Goal: Task Accomplishment & Management: Complete application form

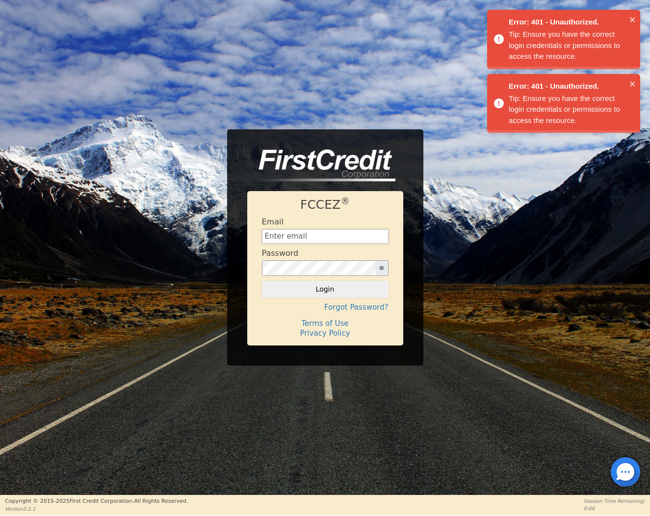
click at [360, 239] on input "text" at bounding box center [325, 236] width 126 height 15
type input "[EMAIL_ADDRESS][DOMAIN_NAME]"
click at [318, 285] on button "Login" at bounding box center [325, 289] width 126 height 17
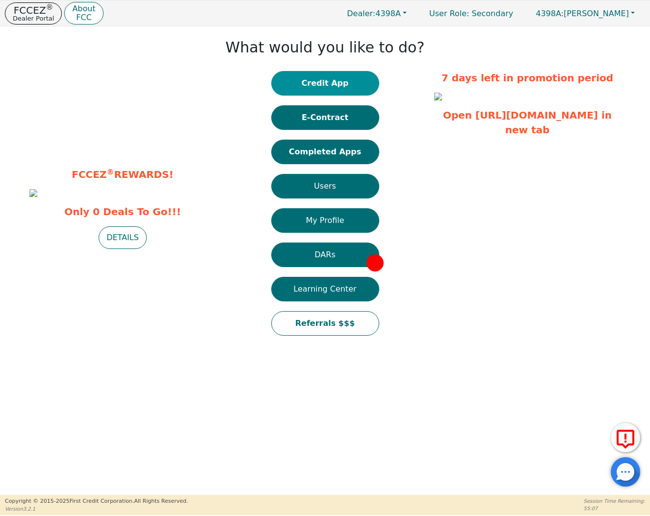
click at [330, 87] on button "Credit App" at bounding box center [325, 83] width 108 height 25
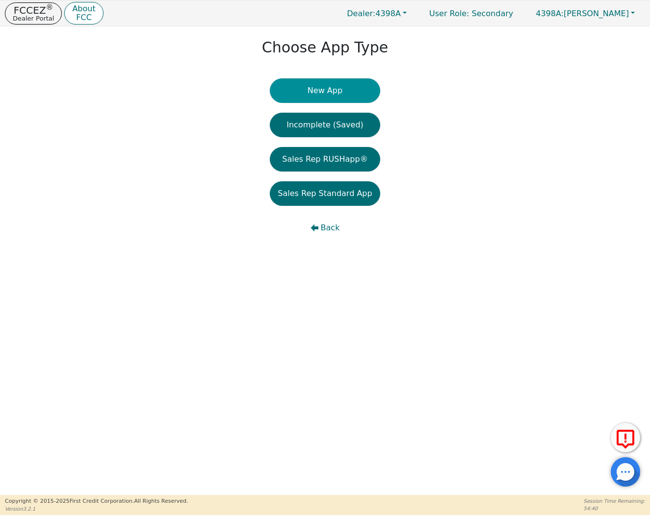
click at [304, 93] on button "New App" at bounding box center [325, 90] width 110 height 25
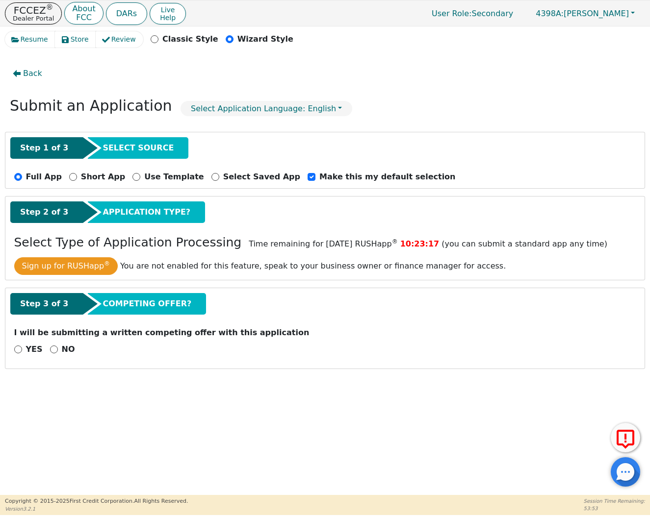
click at [54, 347] on input "NO" at bounding box center [54, 350] width 8 height 8
radio input "true"
click at [75, 375] on button "Next Step" at bounding box center [77, 375] width 127 height 23
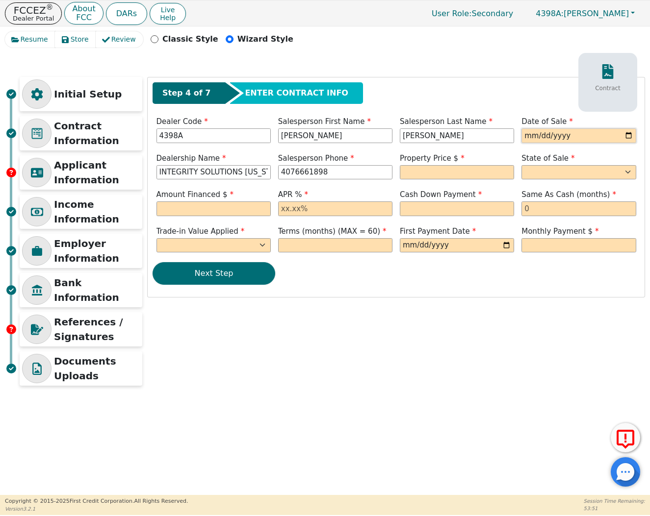
click at [532, 133] on input "date" at bounding box center [578, 135] width 114 height 15
type input "[DATE]"
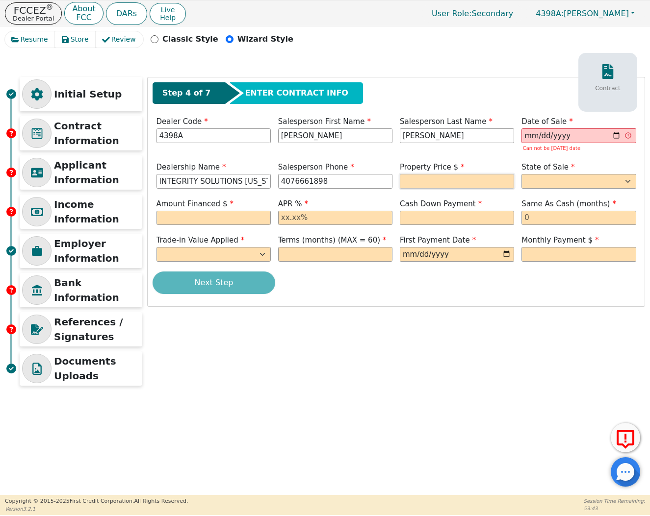
type input "[PHONE_NUMBER]"
type input "8490.00"
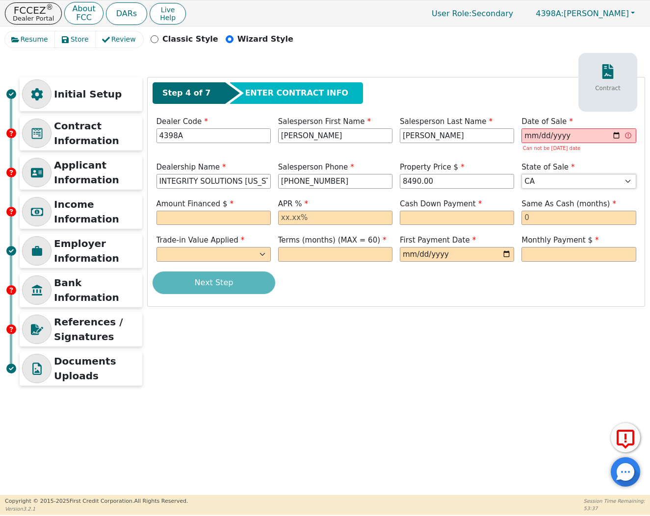
select select "CO"
type input "8490.00"
type input "17.99"
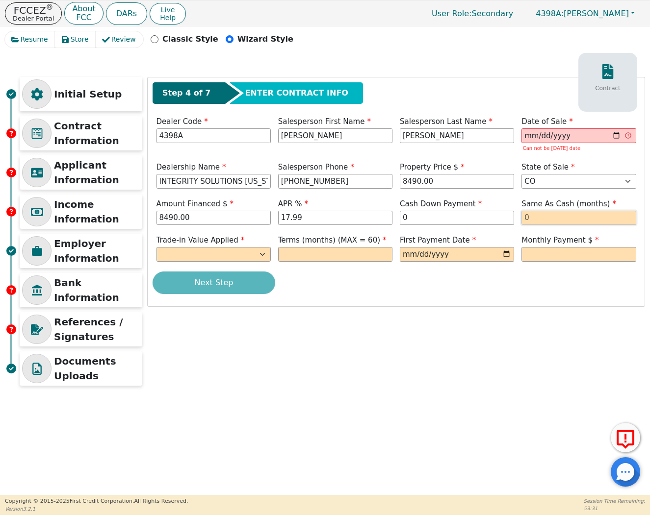
type input "0.00"
type input "0"
select select "n"
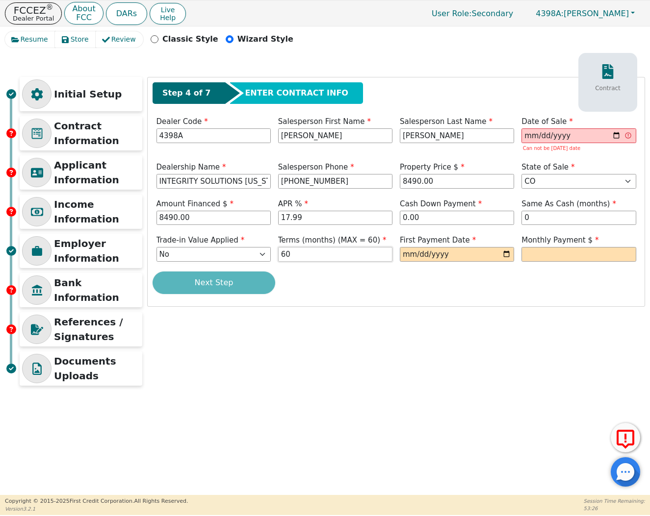
type input "60"
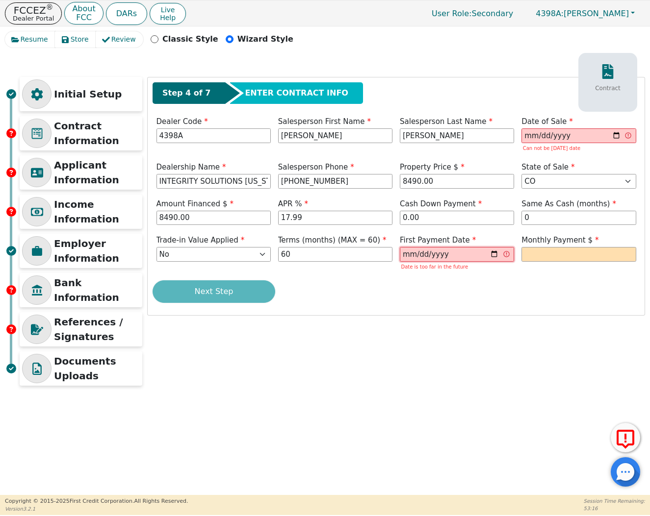
click at [408, 253] on input "[DATE]" at bounding box center [457, 254] width 114 height 15
click at [585, 256] on input "text" at bounding box center [578, 254] width 114 height 15
drag, startPoint x: 454, startPoint y: 251, endPoint x: 308, endPoint y: 251, distance: 145.6
click at [308, 251] on div "Trade-in Value Applied Yes No Terms (months) (MAX = 60) 60 First Payment Date […" at bounding box center [395, 254] width 487 height 38
click at [397, 251] on div "First Payment Date 0001-01-01 Date is not a valid date" at bounding box center [457, 254] width 122 height 38
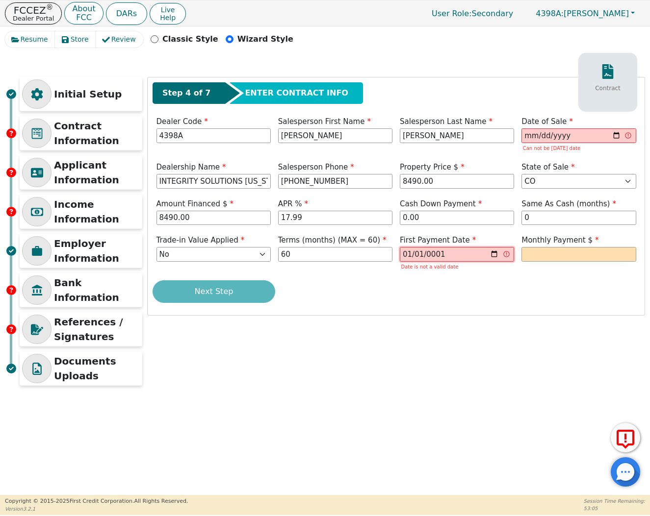
click at [420, 252] on input "0001-01-01" at bounding box center [457, 254] width 114 height 15
click at [399, 251] on div "First Payment Date 0001-01-01 Date is not a valid date" at bounding box center [457, 254] width 122 height 38
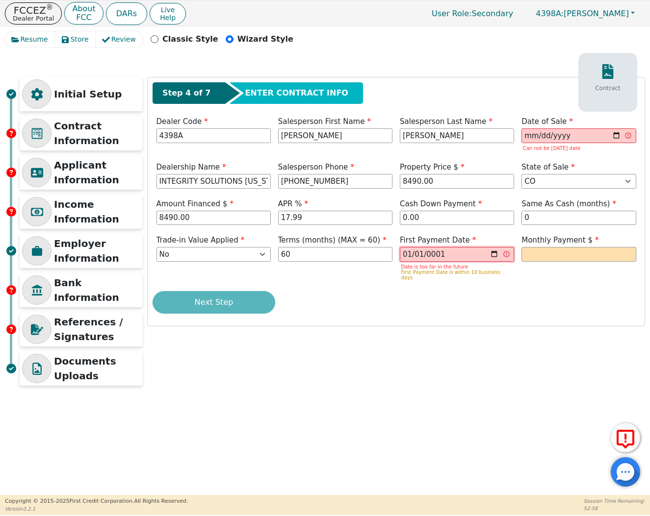
click at [409, 252] on input "[DATE]" at bounding box center [457, 254] width 114 height 15
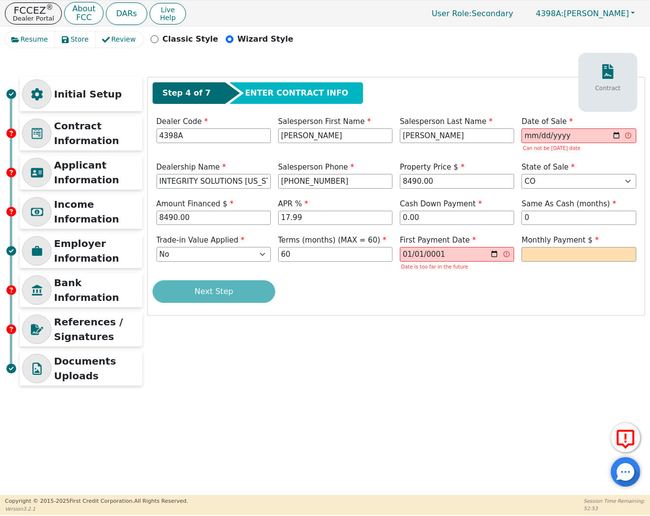
click at [512, 287] on div "Next Step" at bounding box center [395, 291] width 487 height 23
click at [403, 254] on input "[DATE]" at bounding box center [457, 254] width 114 height 15
click at [416, 255] on input "[DATE]" at bounding box center [457, 254] width 114 height 15
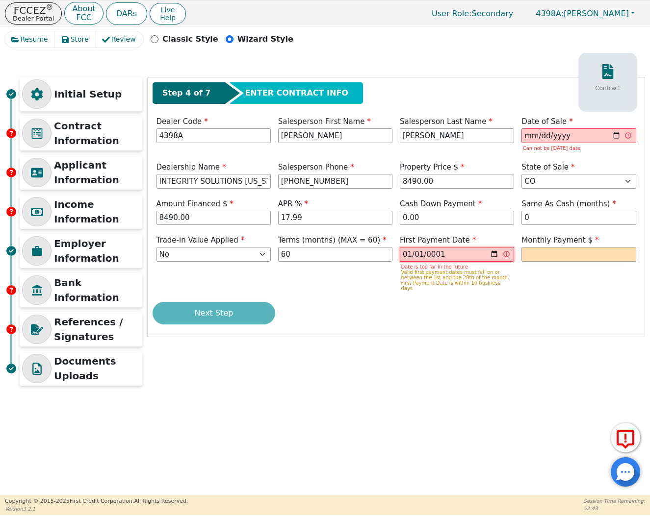
click at [415, 253] on input "[DATE]" at bounding box center [457, 254] width 114 height 15
click at [410, 253] on input "[DATE]" at bounding box center [457, 254] width 114 height 15
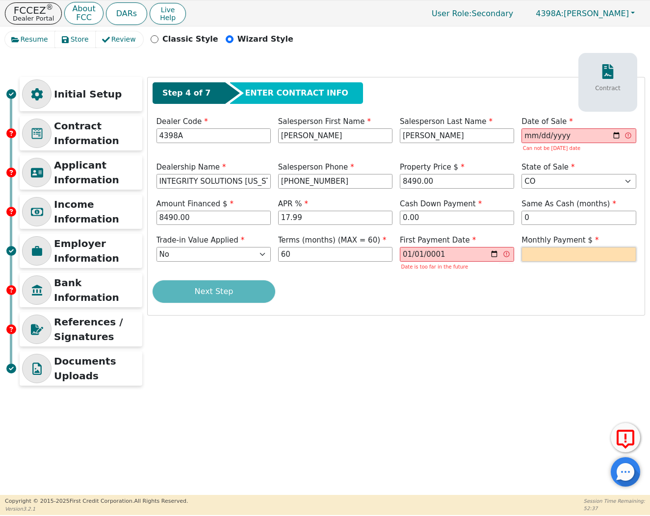
click at [564, 248] on input "text" at bounding box center [578, 254] width 114 height 15
click at [418, 251] on input "[DATE]" at bounding box center [457, 254] width 114 height 15
click at [555, 250] on input "text" at bounding box center [578, 254] width 114 height 15
click at [419, 257] on input "[DATE]" at bounding box center [457, 254] width 114 height 15
click at [427, 251] on input "[DATE]" at bounding box center [457, 254] width 114 height 15
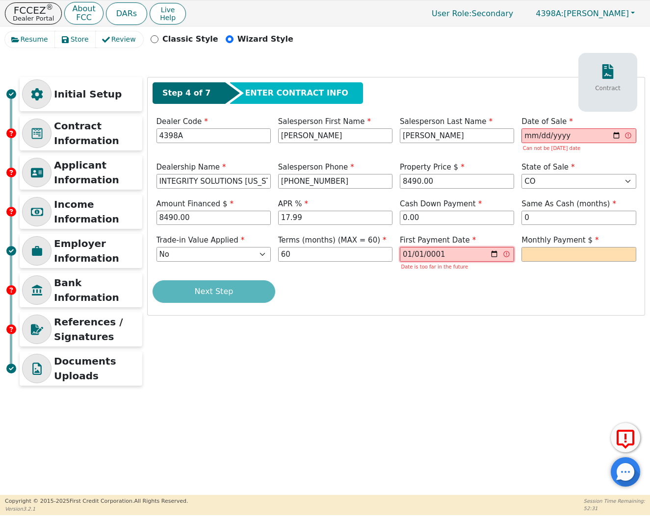
click at [421, 252] on input "[DATE]" at bounding box center [457, 254] width 114 height 15
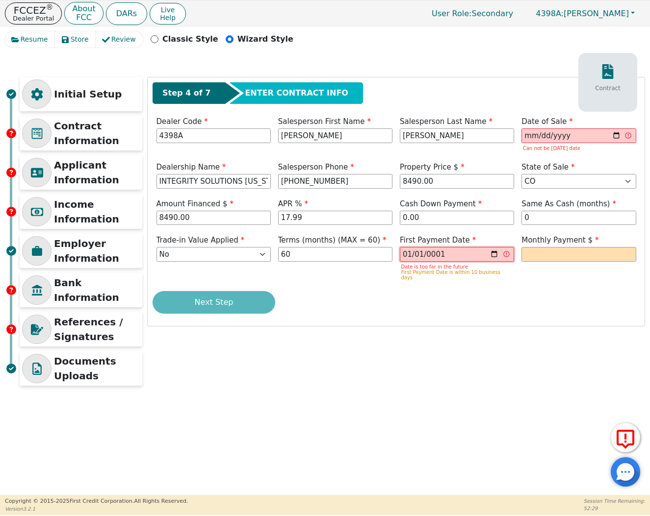
type input "[DATE]"
click at [565, 244] on span "Monthly Payment $" at bounding box center [559, 240] width 77 height 9
click at [406, 251] on input "[DATE]" at bounding box center [457, 254] width 114 height 15
click at [531, 132] on input "[DATE]" at bounding box center [578, 135] width 114 height 15
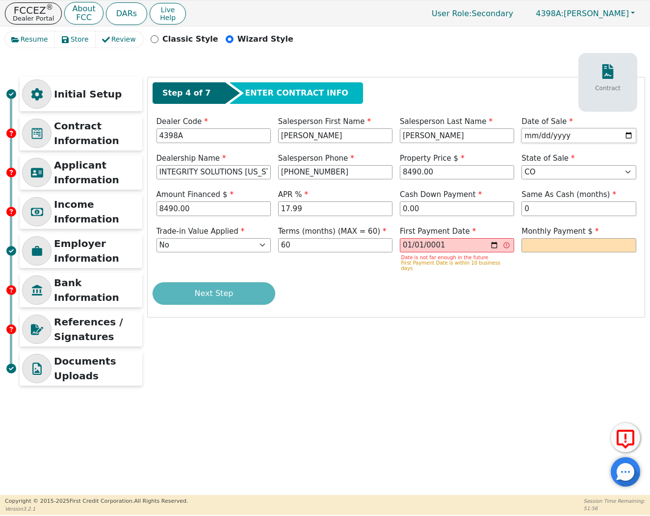
type input "[DATE]"
click at [424, 241] on input "[DATE]" at bounding box center [457, 245] width 114 height 15
click at [417, 245] on input "[DATE]" at bounding box center [457, 245] width 114 height 15
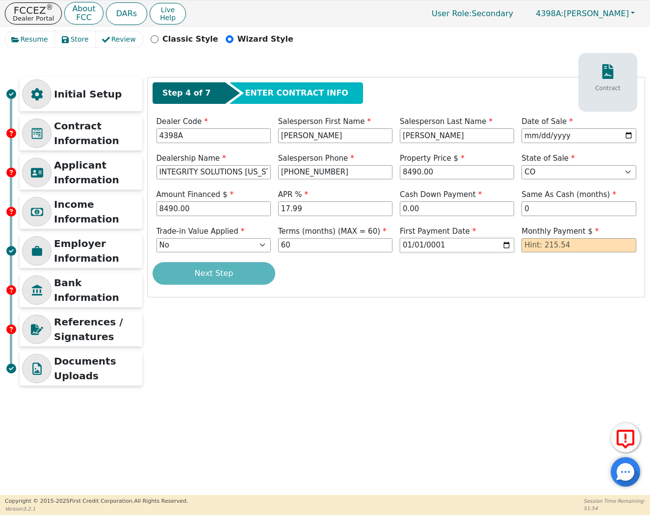
type input "[DATE]"
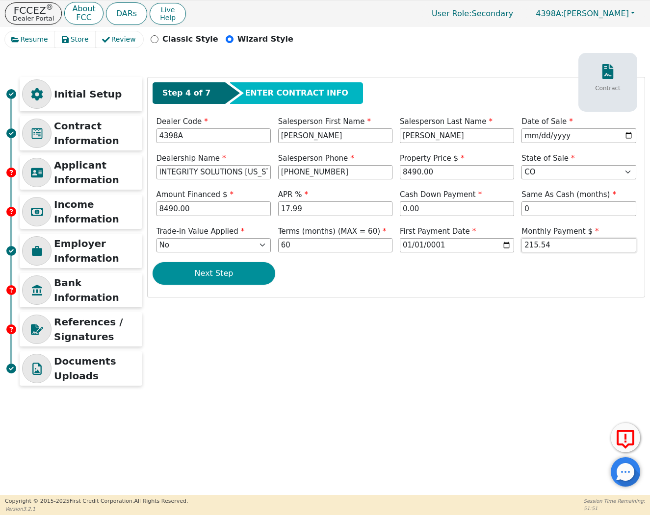
type input "215.54"
click at [220, 265] on button "Next Step" at bounding box center [213, 273] width 123 height 23
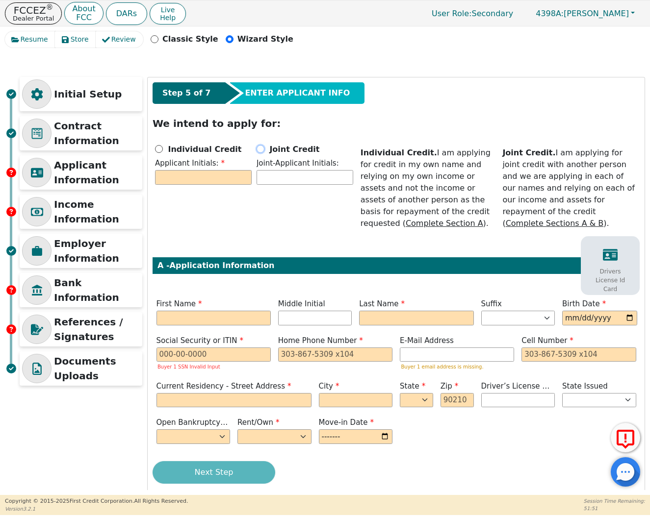
click at [259, 151] on input "Joint Credit" at bounding box center [260, 149] width 8 height 8
radio input "true"
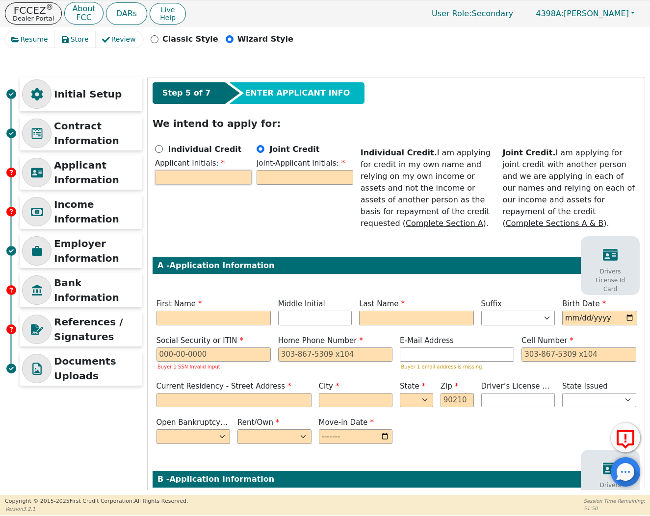
click at [229, 173] on input "text" at bounding box center [203, 177] width 97 height 15
type input "CS"
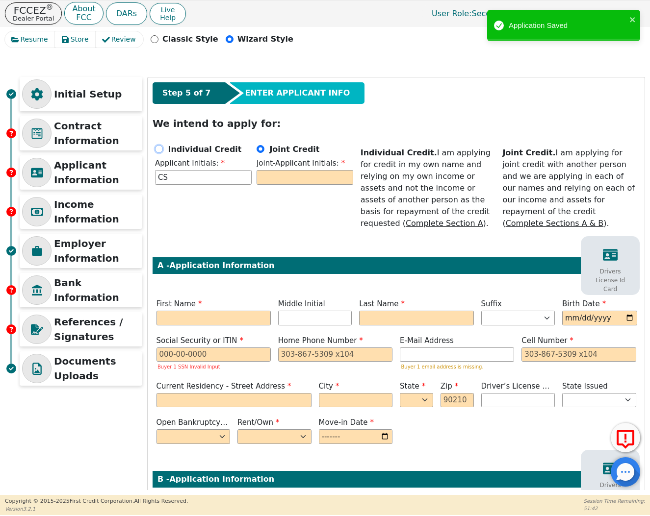
click at [158, 148] on input "Individual Credit" at bounding box center [159, 149] width 8 height 8
radio input "true"
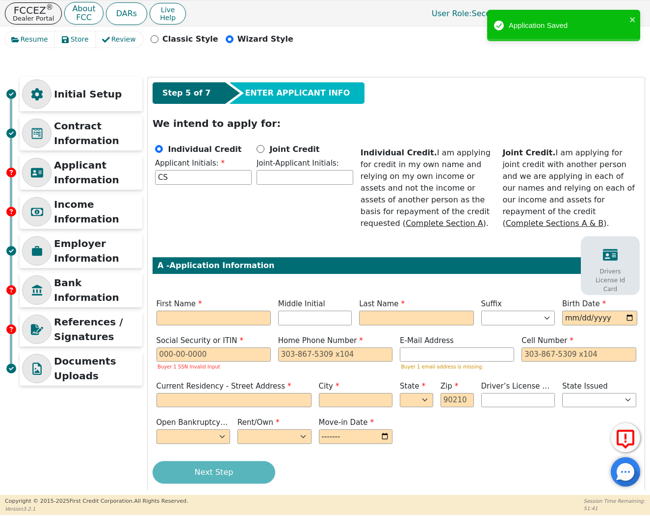
click at [214, 329] on div "Step 5 of 7 ENTER APPLICANT INFO We intend to apply for: Individual Credit Appl…" at bounding box center [396, 286] width 497 height 419
type input "C"
type input "[PERSON_NAME]"
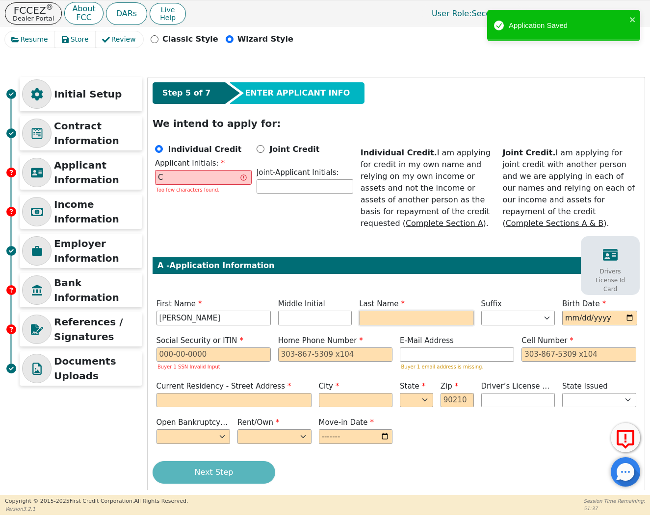
type input "CS"
type input "[PERSON_NAME]"
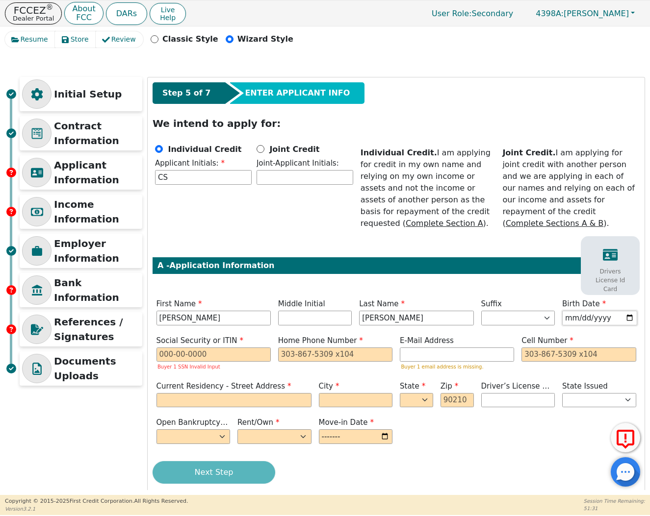
type input "[DATE]"
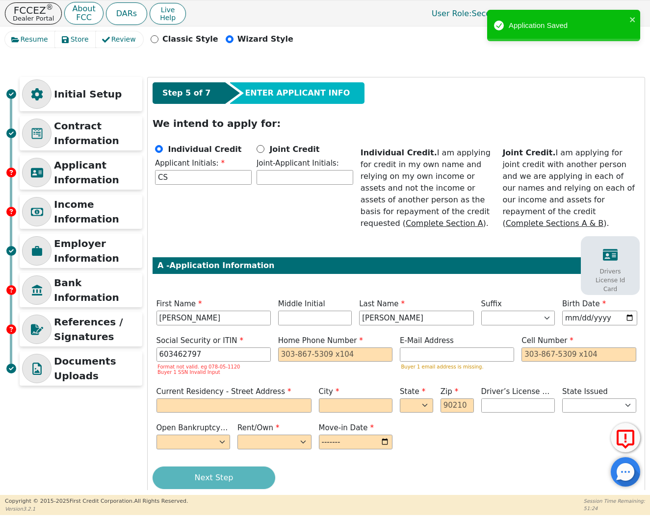
type input "***-**-2797"
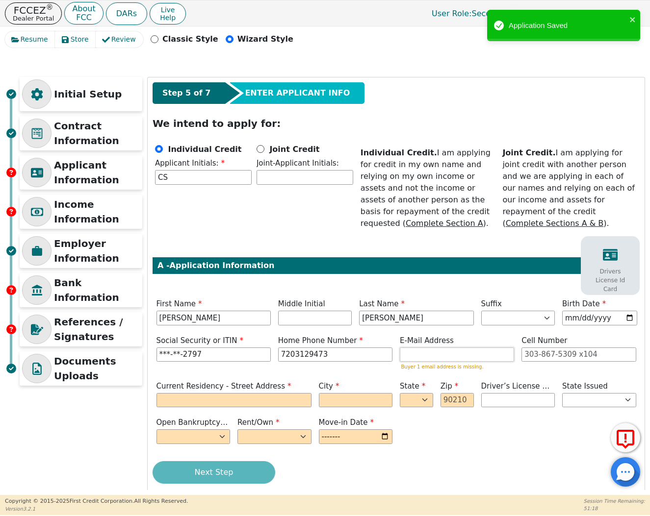
type input "[PHONE_NUMBER]"
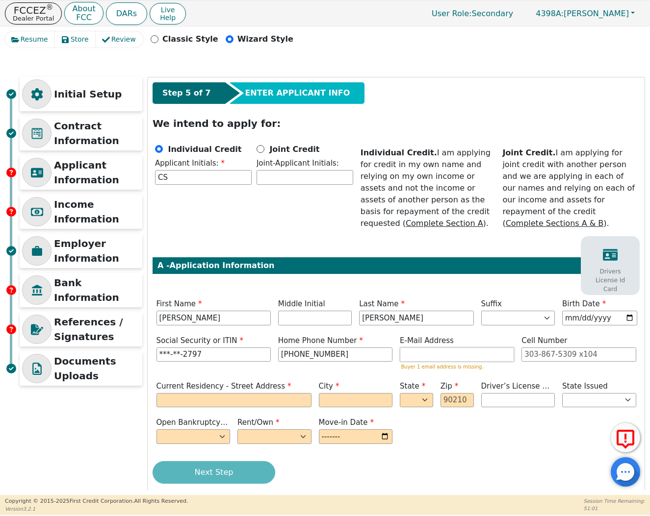
paste input "[EMAIL_ADDRESS][DOMAIN_NAME]"
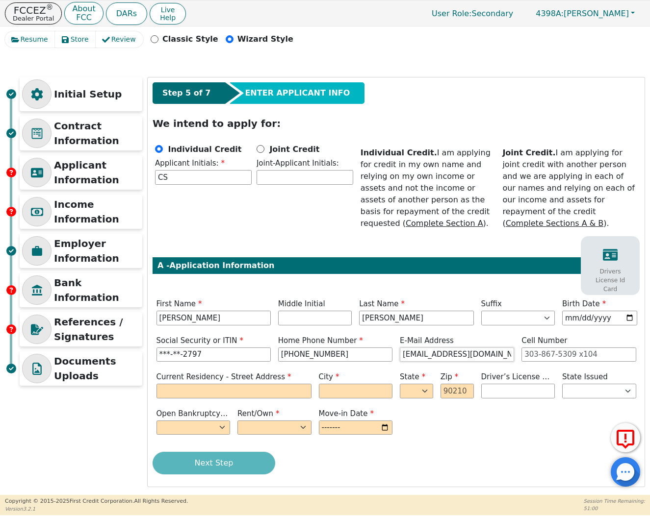
type input "[EMAIL_ADDRESS][DOMAIN_NAME]"
click at [282, 399] on div "Current Residency - Street Address" at bounding box center [233, 386] width 162 height 29
type input "[STREET_ADDRESS]"
type input "[GEOGRAPHIC_DATA]"
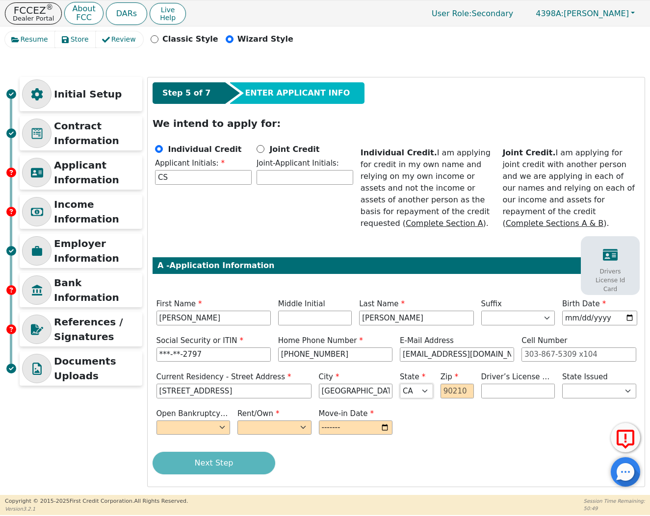
select select "CO"
type input "80239"
select select "n"
select select "Own"
click at [366, 424] on input "month" at bounding box center [356, 428] width 74 height 15
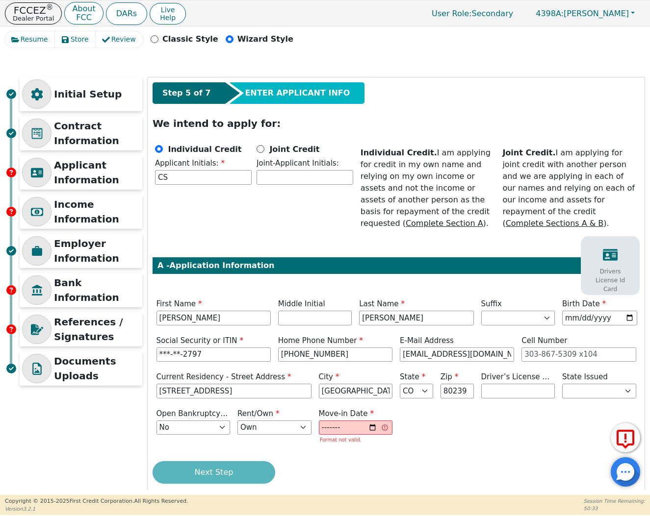
click at [345, 463] on div "Next Step" at bounding box center [395, 472] width 487 height 23
click at [328, 424] on input "[DATE]" at bounding box center [356, 428] width 74 height 15
type input "[DATE]"
click at [356, 463] on div "Next Step" at bounding box center [395, 472] width 487 height 23
drag, startPoint x: 353, startPoint y: 426, endPoint x: 272, endPoint y: 424, distance: 81.4
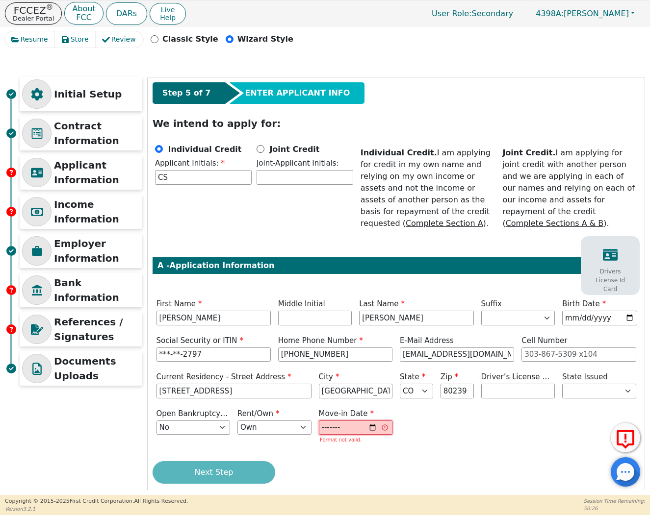
click at [272, 425] on div "Open Bankruptcy (Y/N) Yes No Rent/Own Rent Own Move-in Date [DATE] Format not v…" at bounding box center [395, 427] width 487 height 38
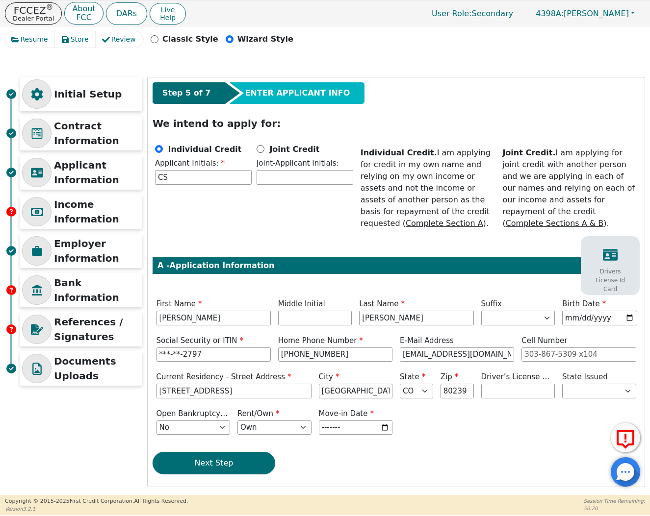
type input "2025-07"
click at [271, 446] on div "Step 5 of 7 ENTER APPLICANT INFO We intend to apply for: Individual Credit Appl…" at bounding box center [396, 281] width 497 height 409
click at [233, 462] on button "Next Step" at bounding box center [213, 463] width 123 height 23
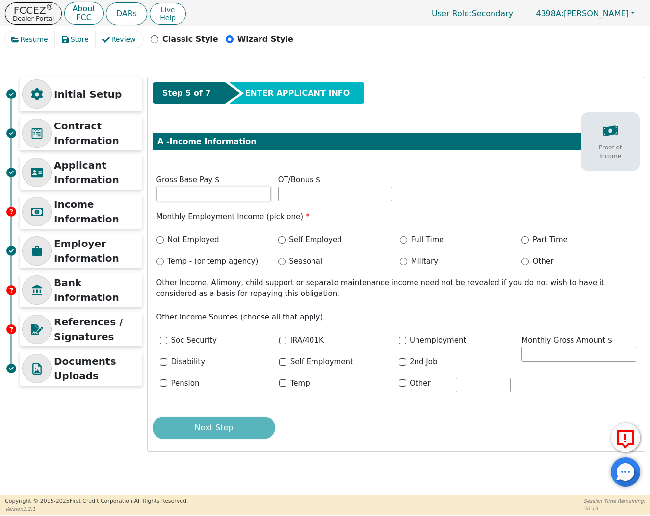
click at [207, 200] on input "text" at bounding box center [213, 194] width 114 height 15
type input "4583.00"
click at [420, 242] on label "Full Time" at bounding box center [427, 239] width 33 height 11
click at [407, 242] on input "Full Time" at bounding box center [403, 239] width 7 height 7
radio input "true"
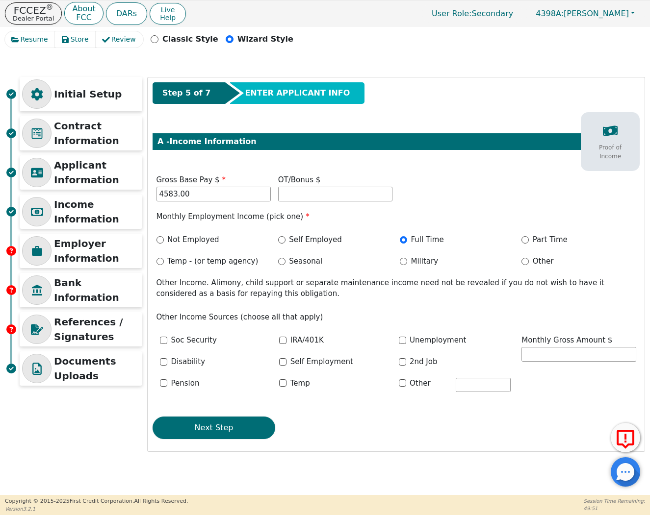
click at [396, 381] on div "Other" at bounding box center [454, 386] width 119 height 17
click at [404, 381] on input "Other" at bounding box center [402, 382] width 7 height 7
checkbox input "true"
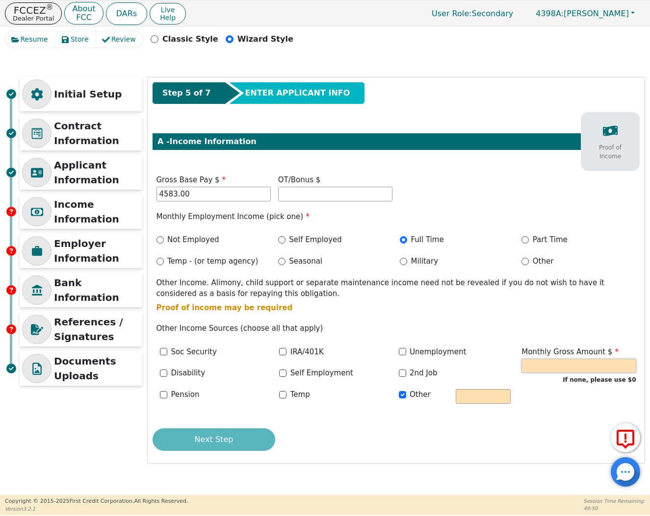
click at [582, 368] on input "text" at bounding box center [578, 366] width 114 height 15
type input "1000.00"
click at [470, 391] on input "text" at bounding box center [482, 396] width 55 height 15
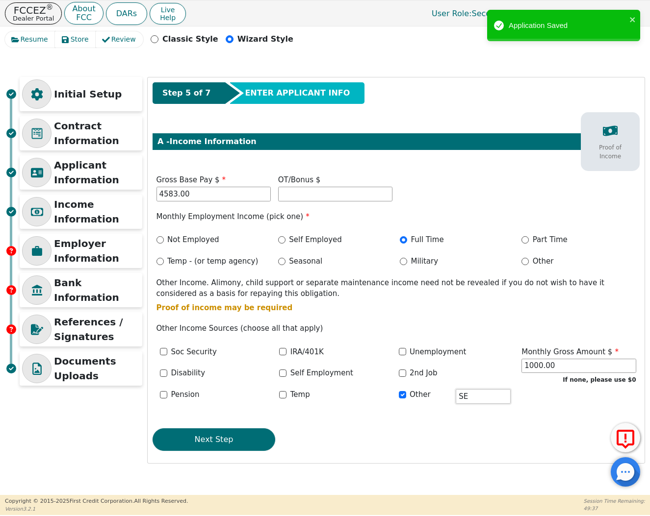
type input "S"
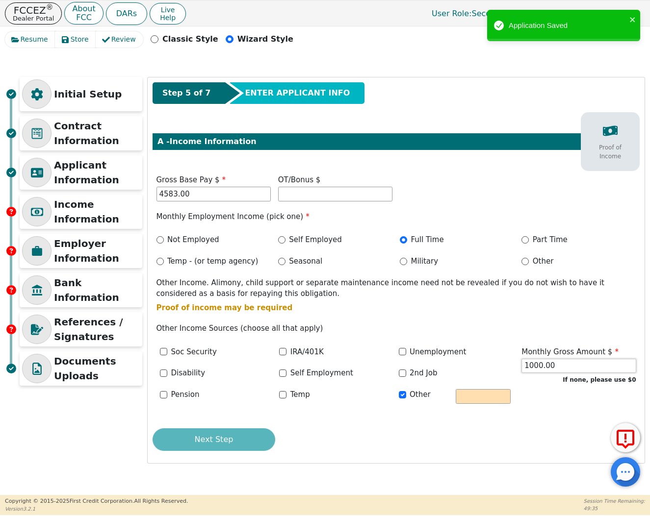
drag, startPoint x: 566, startPoint y: 361, endPoint x: 414, endPoint y: 360, distance: 152.5
click at [414, 360] on div "Soc Security IRA/401K Unemployment Disability Self Employment 2nd Job Pension […" at bounding box center [395, 380] width 487 height 67
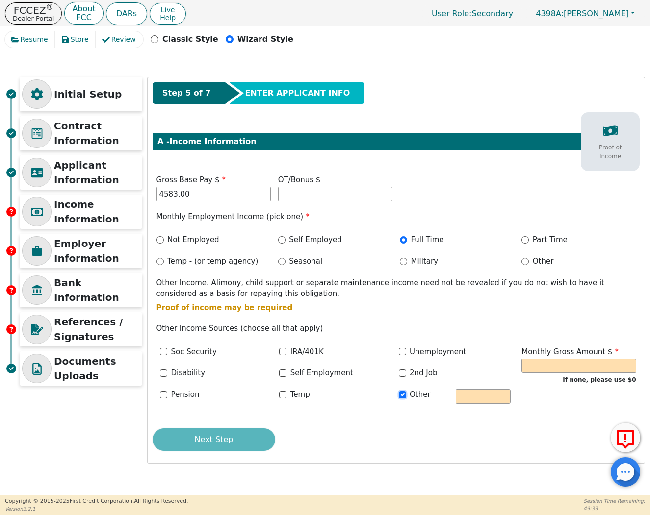
click at [403, 392] on input "Other" at bounding box center [402, 394] width 7 height 7
checkbox input "false"
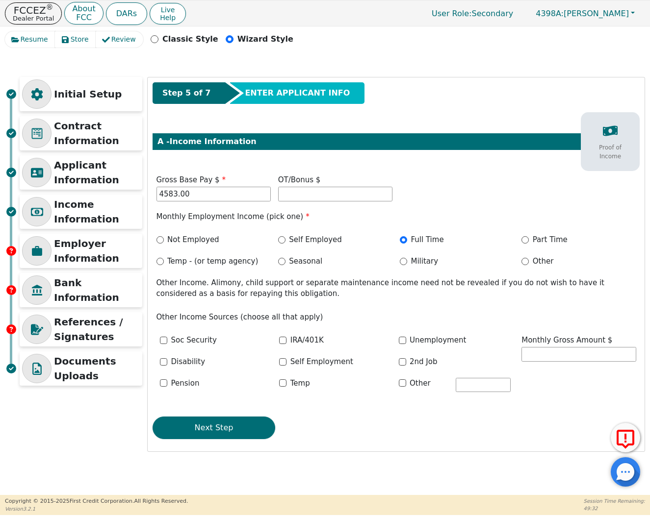
click at [403, 422] on div "Next Step" at bounding box center [395, 428] width 487 height 23
click at [225, 412] on div "Step 5 of 7 ENTER APPLICANT INFO A - Income Information Proof of Income Gross B…" at bounding box center [396, 264] width 497 height 374
click at [226, 429] on button "Next Step" at bounding box center [213, 428] width 123 height 23
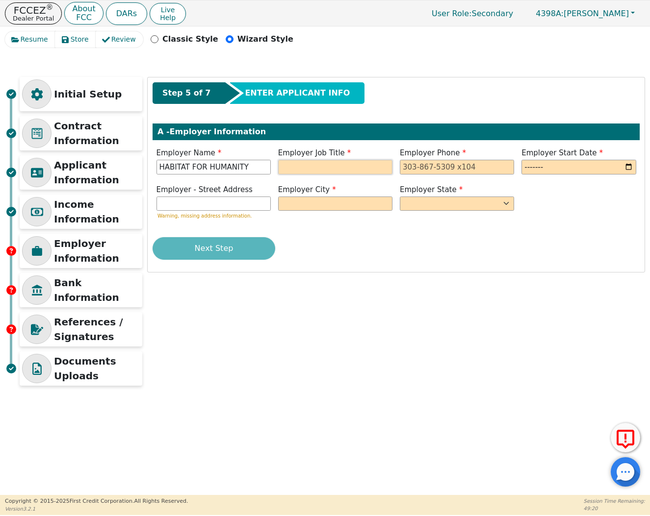
type input "HABITAT FOR HUMANITY"
type input "REAL STATE"
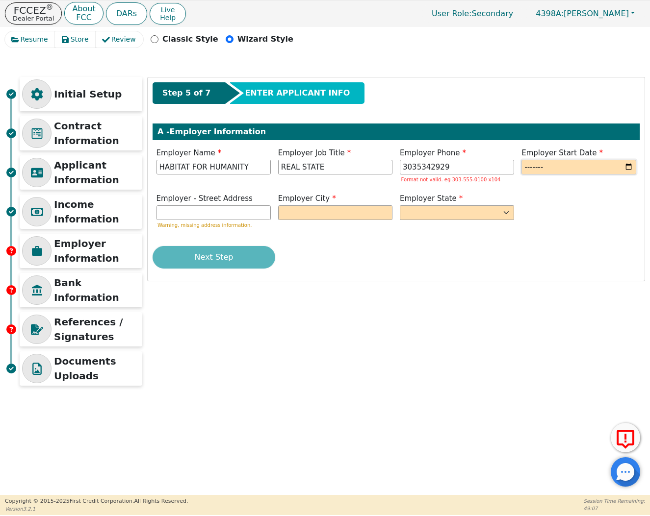
type input "[PHONE_NUMBER]"
click at [444, 258] on div "Next Step" at bounding box center [395, 257] width 487 height 23
drag, startPoint x: 591, startPoint y: 170, endPoint x: 303, endPoint y: 130, distance: 290.4
click at [303, 130] on div "Step 5 of 7 ENTER APPLICANT INFO A - Employer Information Employer Name HABITAT…" at bounding box center [396, 178] width 497 height 203
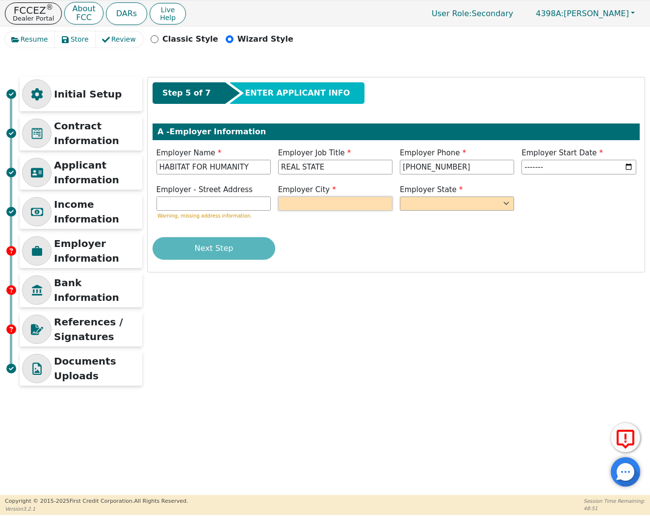
type input "2025-01"
type input "NAVAJO"
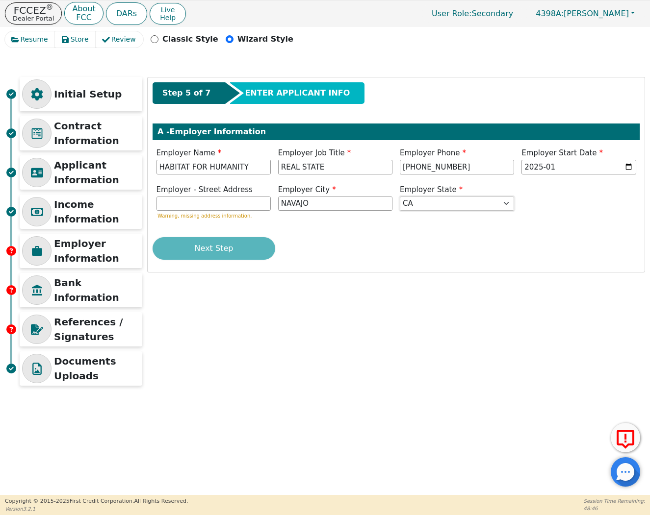
select select "CO"
click at [246, 247] on button "Next Step" at bounding box center [213, 248] width 123 height 23
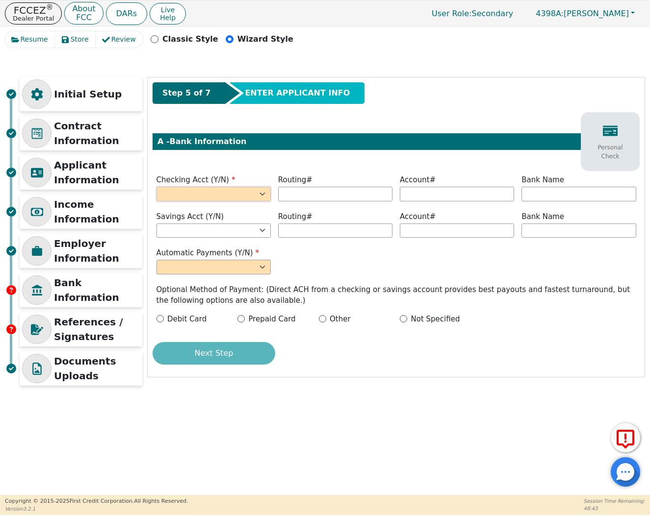
select select "y"
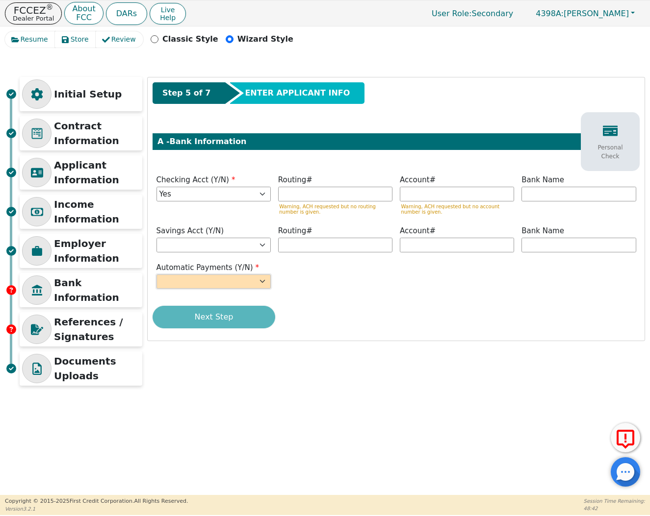
select select "y"
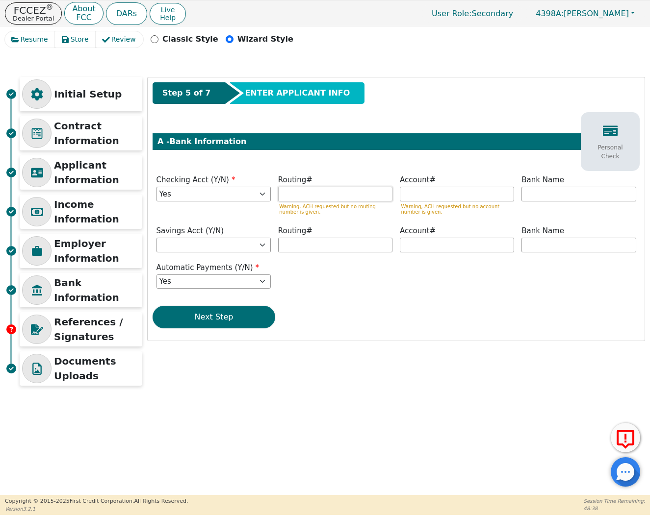
click at [333, 192] on input "text" at bounding box center [335, 194] width 114 height 15
type input "*********"
click at [461, 195] on input "text" at bounding box center [457, 194] width 114 height 15
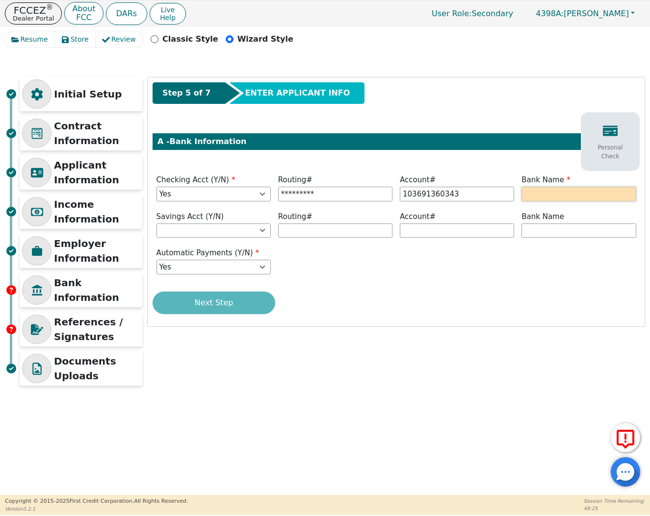
type input "**********"
click at [590, 194] on input "text" at bounding box center [578, 194] width 114 height 15
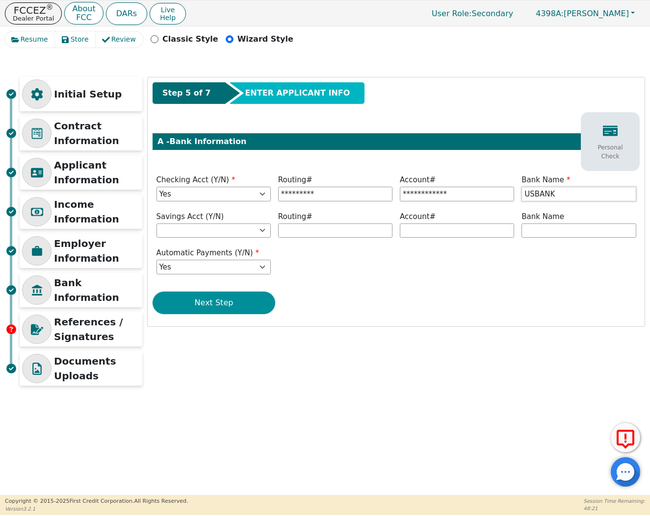
type input "USBANK"
click at [253, 300] on button "Next Step" at bounding box center [213, 303] width 123 height 23
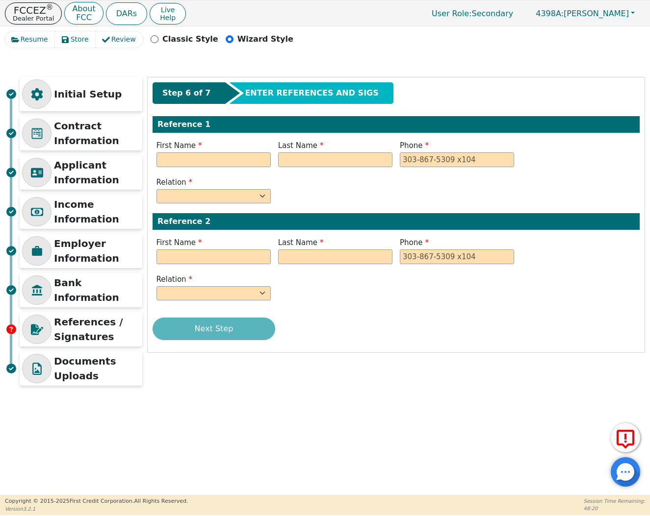
click at [237, 150] on label "First Name" at bounding box center [213, 145] width 114 height 11
click at [245, 157] on input "text" at bounding box center [213, 159] width 114 height 15
type input "[PERSON_NAME]"
type input "SIERRA"
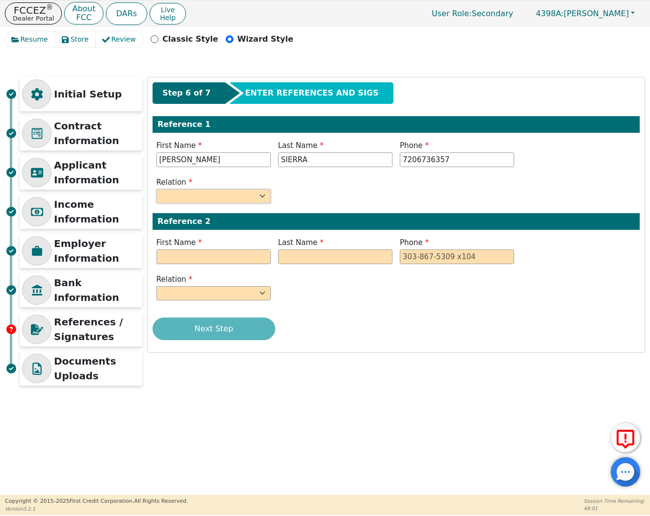
type input "[PHONE_NUMBER]"
select select "FRIEND"
click at [226, 222] on p "Reference 2" at bounding box center [395, 222] width 477 height 12
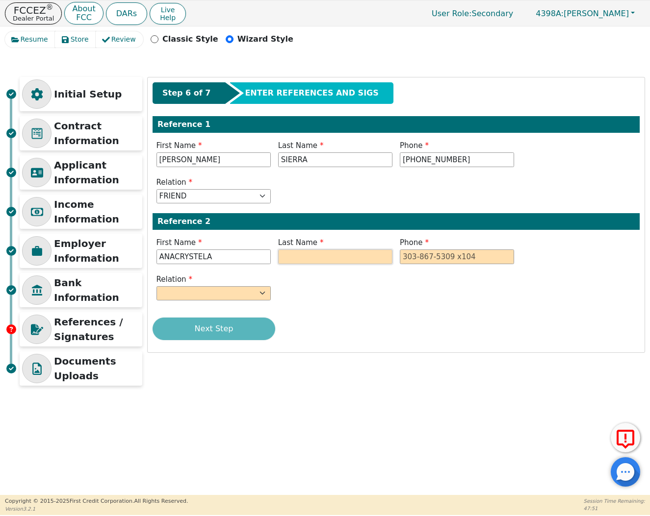
type input "ANACRYSTELA"
type input "[PERSON_NAME]"
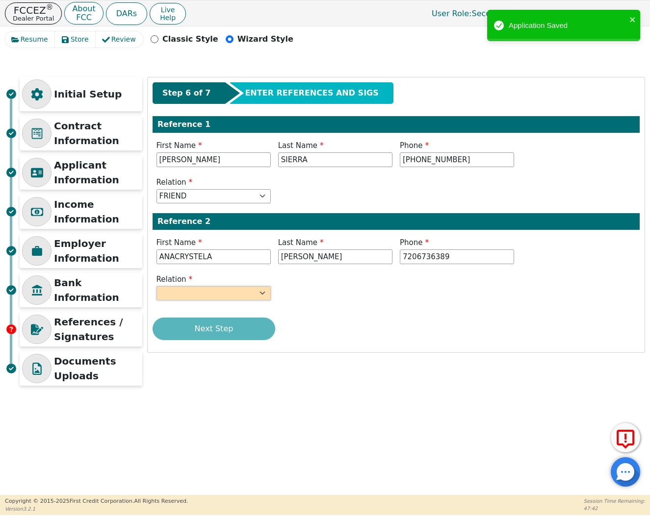
type input "[PHONE_NUMBER]"
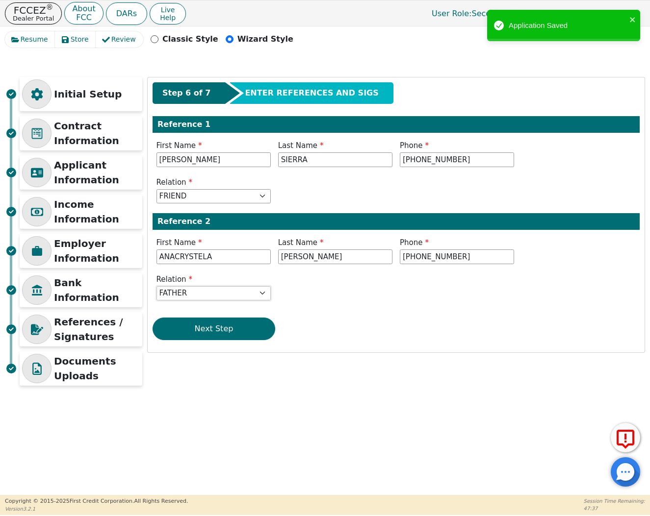
select select "FRIEND"
click at [225, 331] on button "Next Step" at bounding box center [213, 329] width 123 height 23
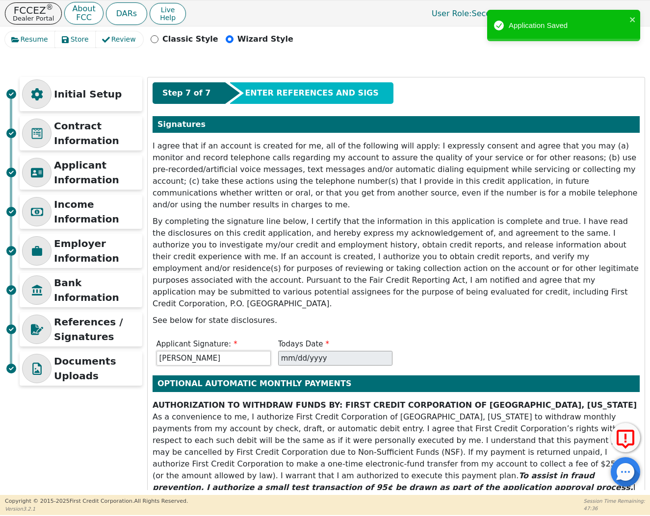
click at [225, 351] on input "[PERSON_NAME]" at bounding box center [213, 358] width 114 height 15
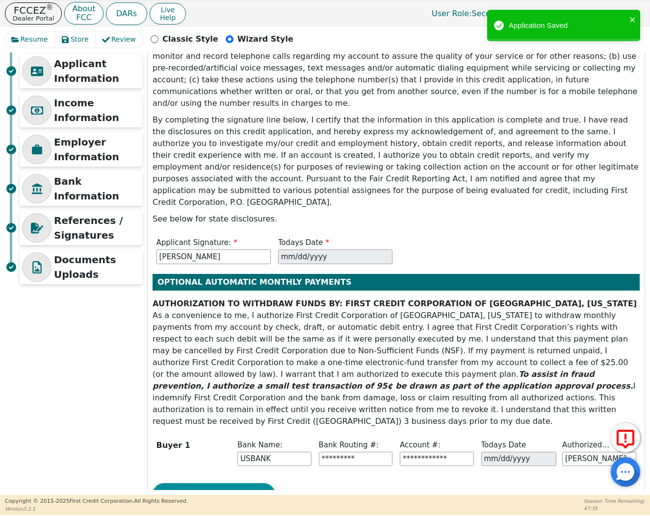
click at [236, 483] on button "Next Step" at bounding box center [213, 494] width 123 height 23
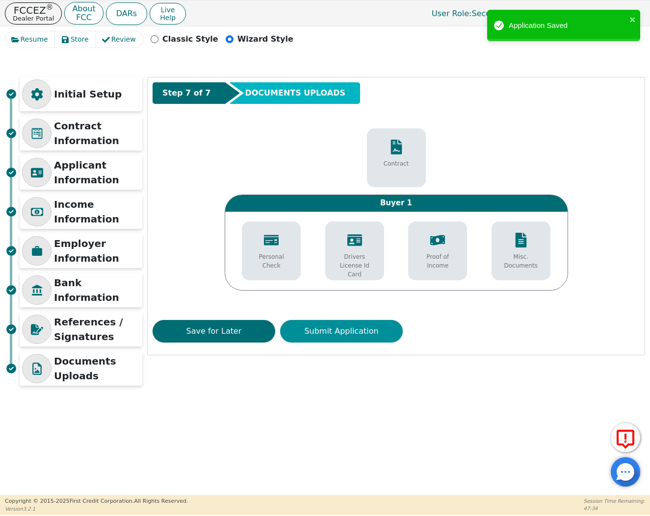
click at [336, 320] on button "Submit Application" at bounding box center [341, 331] width 123 height 23
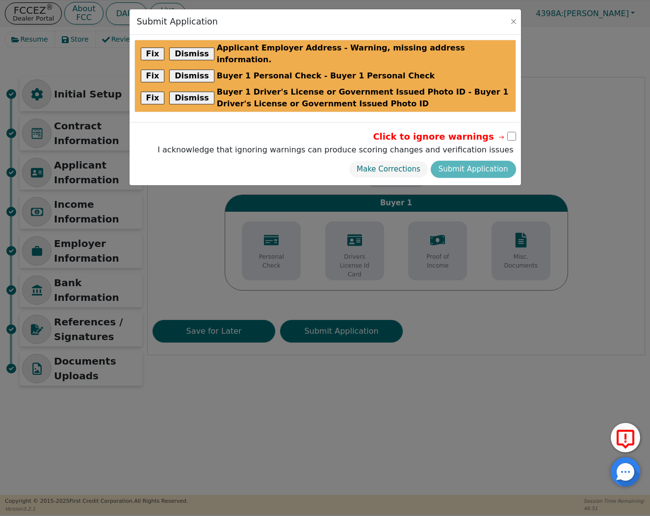
click at [508, 132] on input "checkbox" at bounding box center [511, 136] width 9 height 9
checkbox input "true"
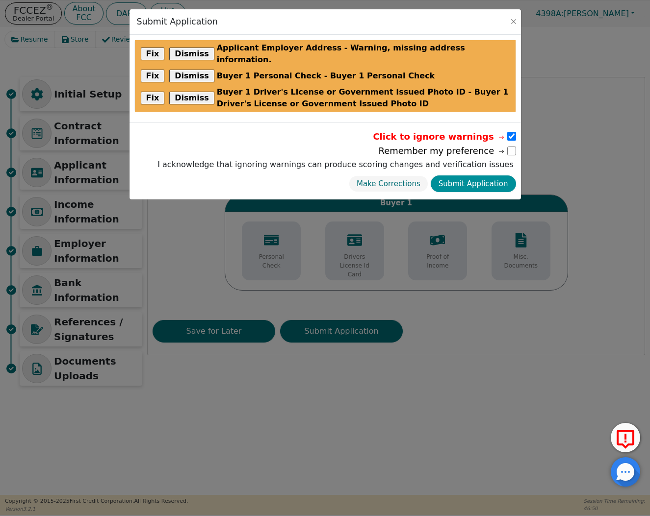
click at [494, 176] on button "Submit Application" at bounding box center [472, 184] width 85 height 17
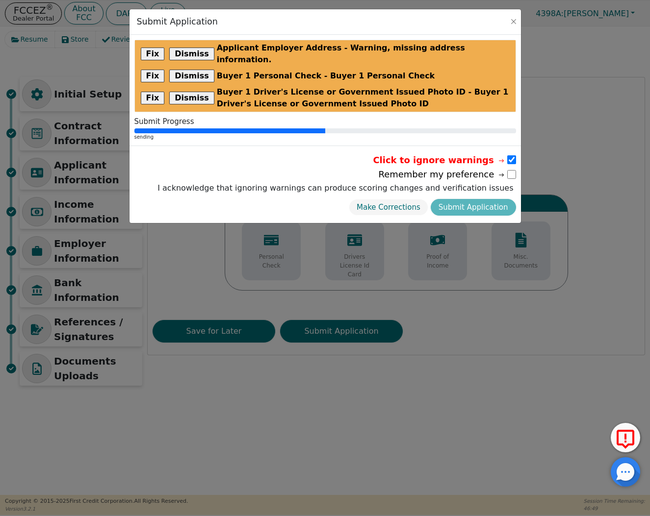
click at [507, 170] on input "checkbox" at bounding box center [511, 174] width 9 height 9
